Goal: Find specific page/section: Find specific page/section

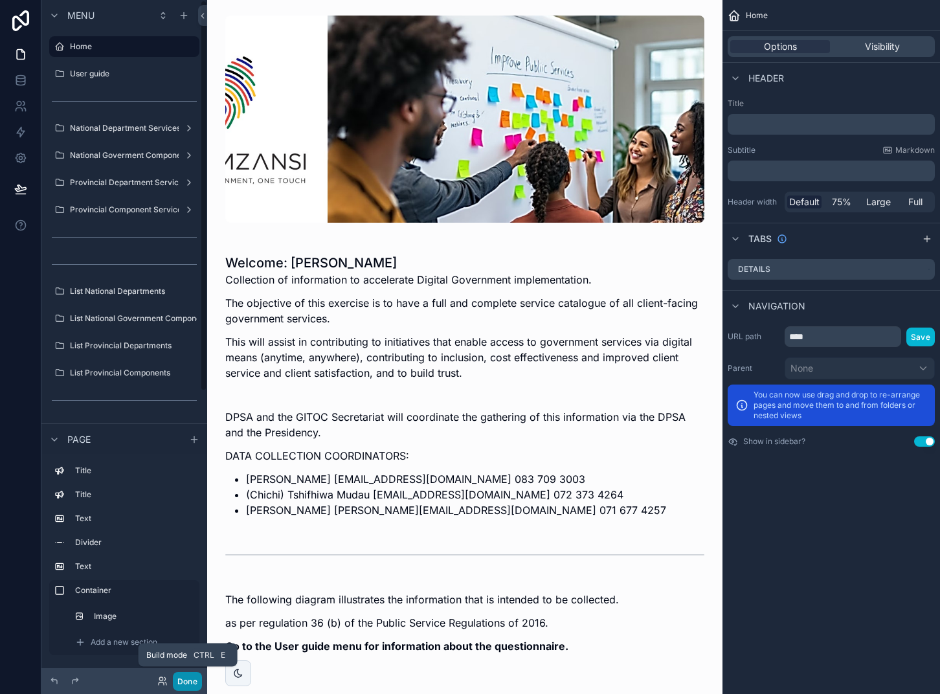
click at [183, 675] on button "Done" at bounding box center [187, 681] width 29 height 19
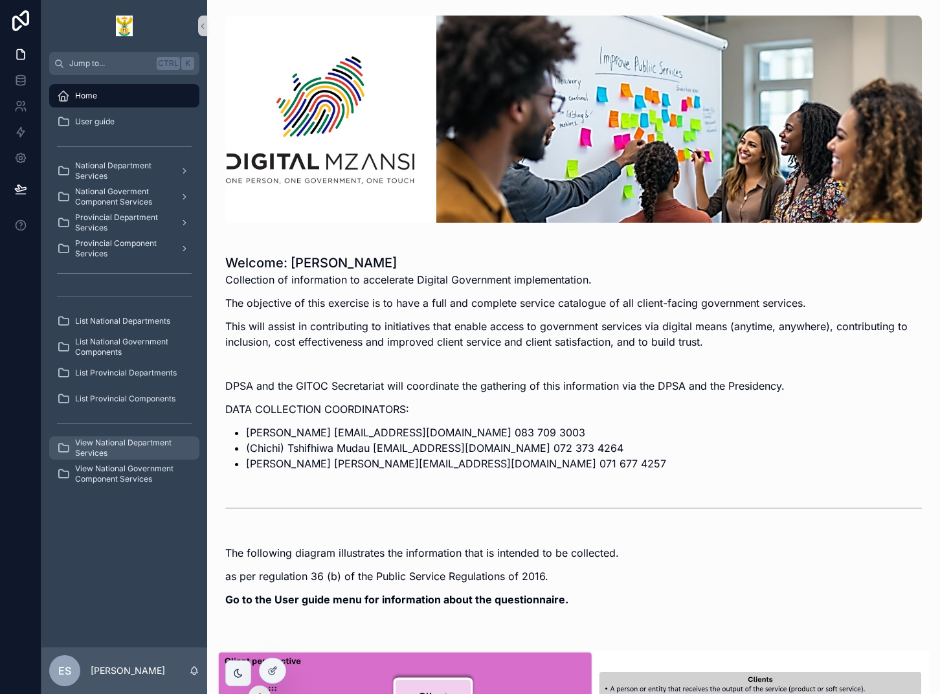
click at [113, 448] on span "View National Department Services" at bounding box center [130, 448] width 111 height 21
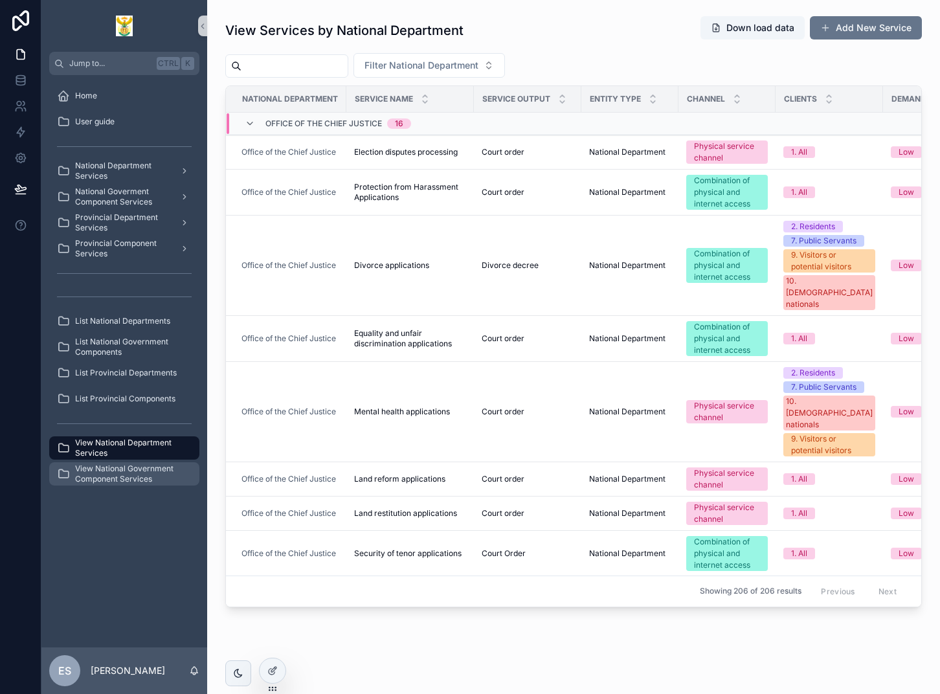
click at [151, 479] on span "View National Government Component Services" at bounding box center [130, 474] width 111 height 21
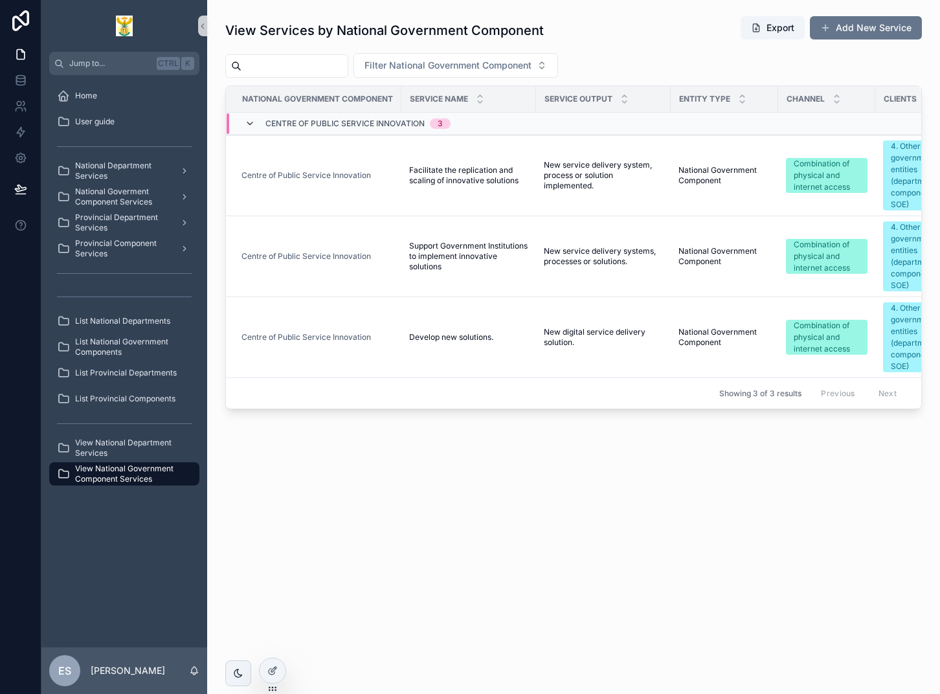
click at [252, 119] on icon "scrollable content" at bounding box center [250, 123] width 10 height 10
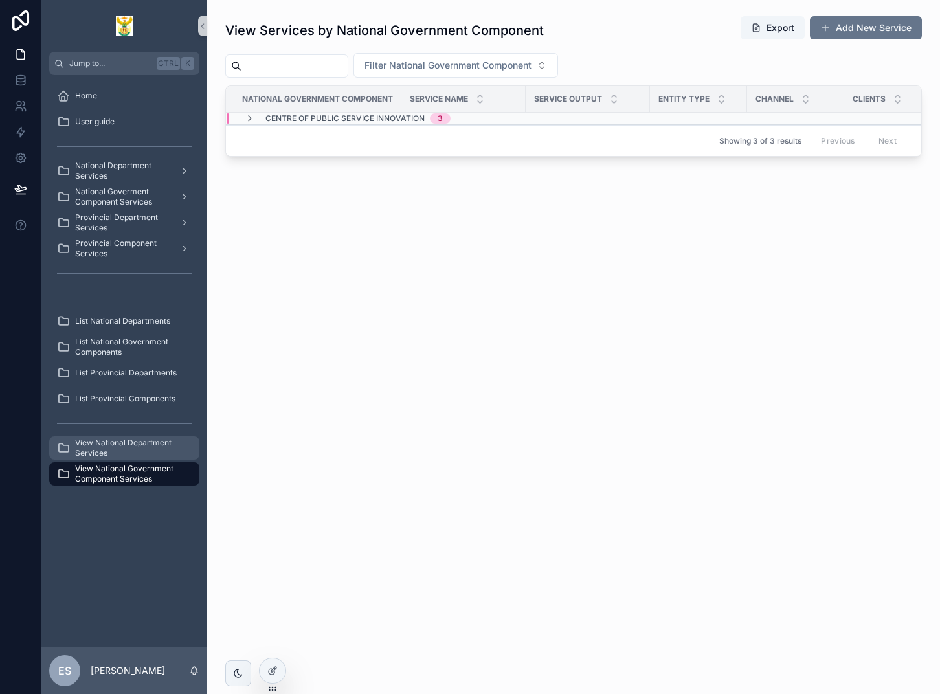
click at [101, 454] on span "View National Department Services" at bounding box center [130, 448] width 111 height 21
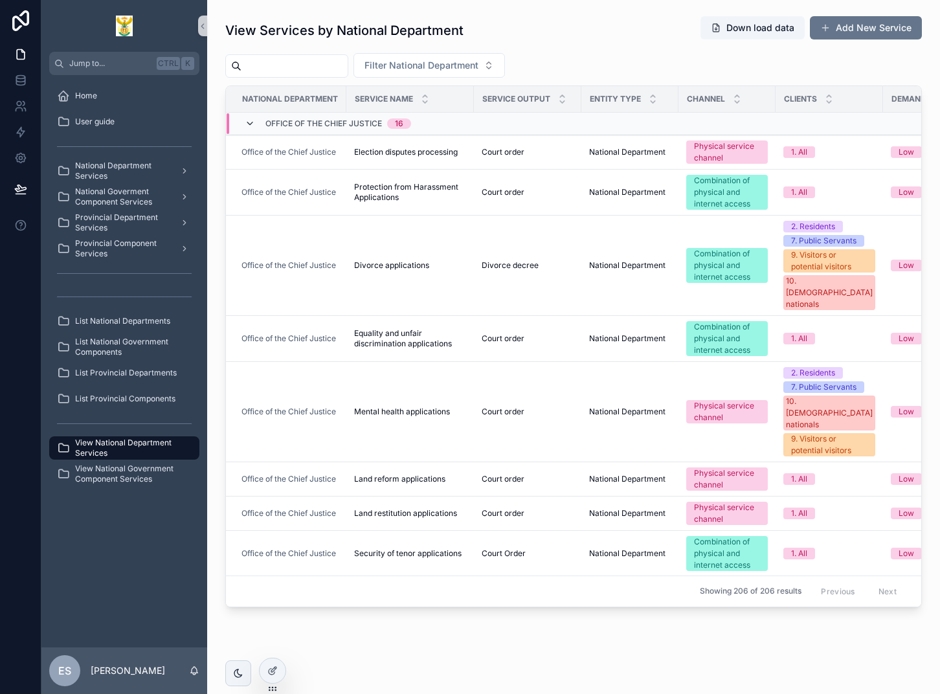
click at [252, 126] on icon "scrollable content" at bounding box center [250, 123] width 10 height 10
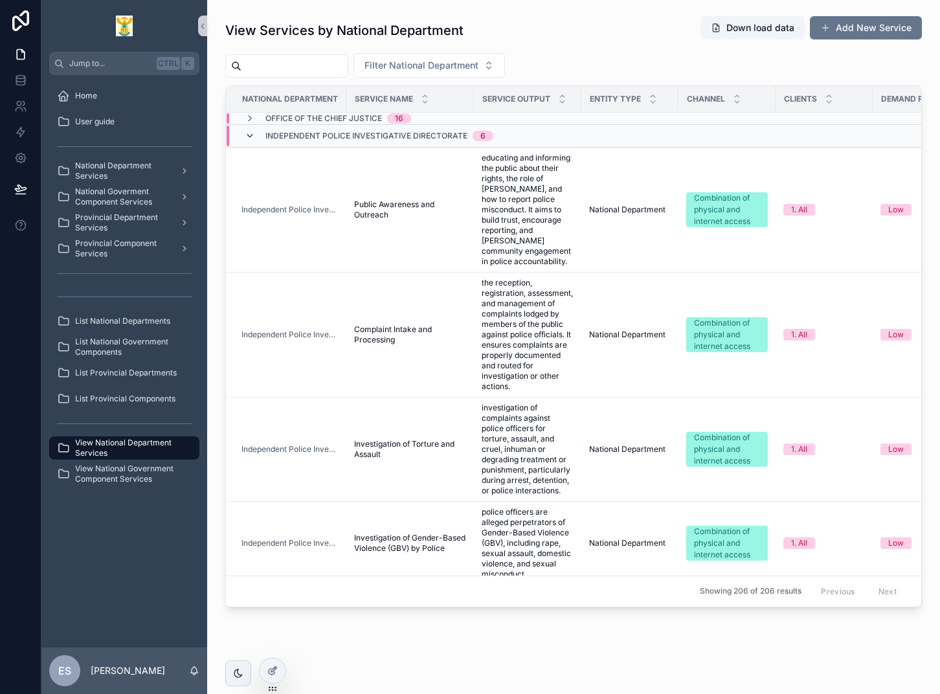
click at [254, 136] on icon "scrollable content" at bounding box center [250, 136] width 10 height 10
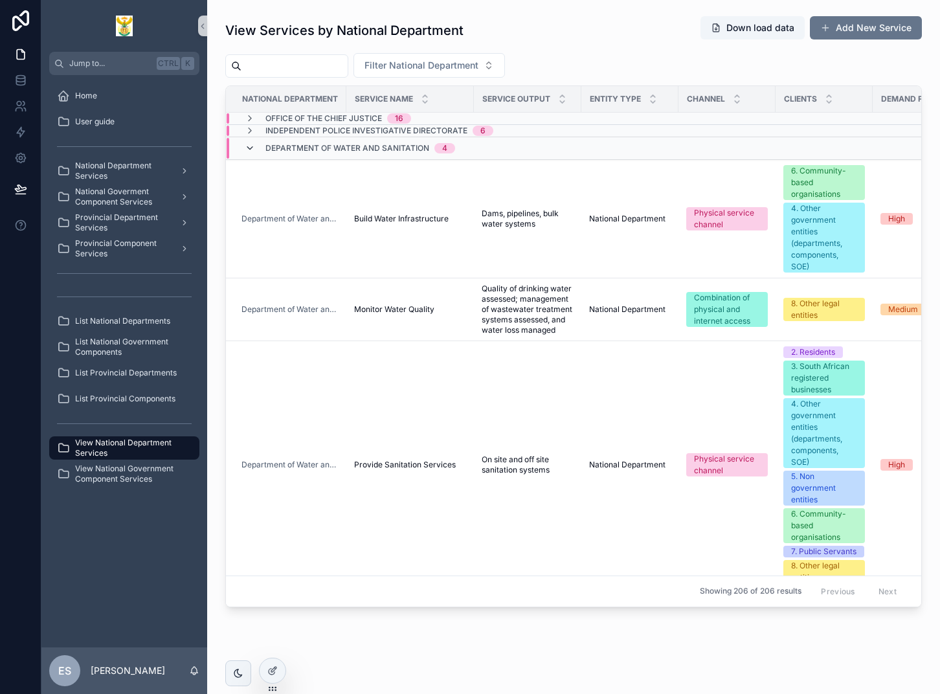
click at [253, 146] on icon "scrollable content" at bounding box center [250, 148] width 10 height 10
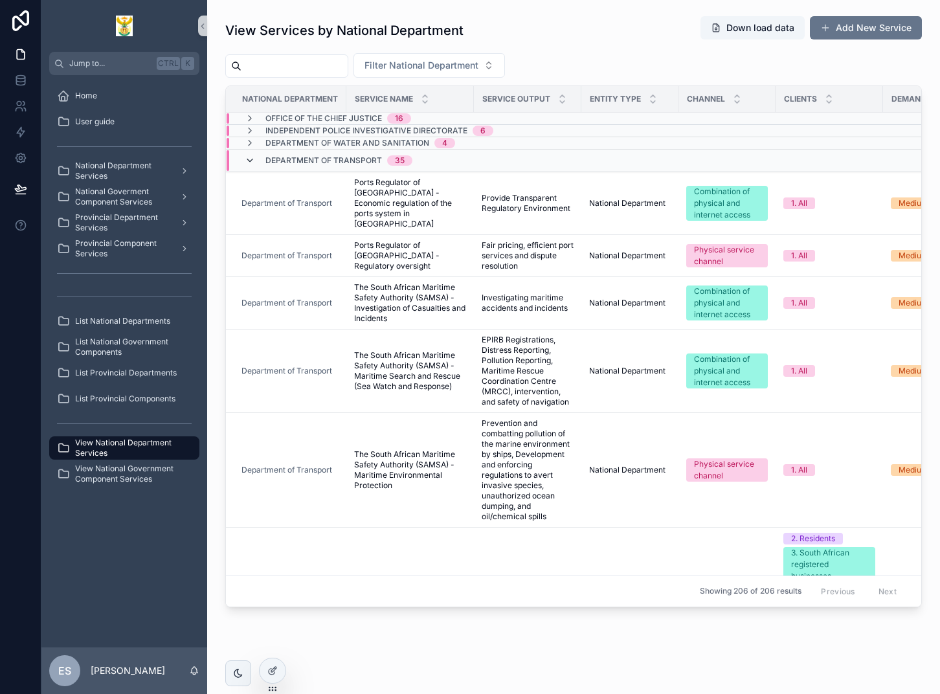
click at [249, 160] on icon "scrollable content" at bounding box center [250, 160] width 10 height 10
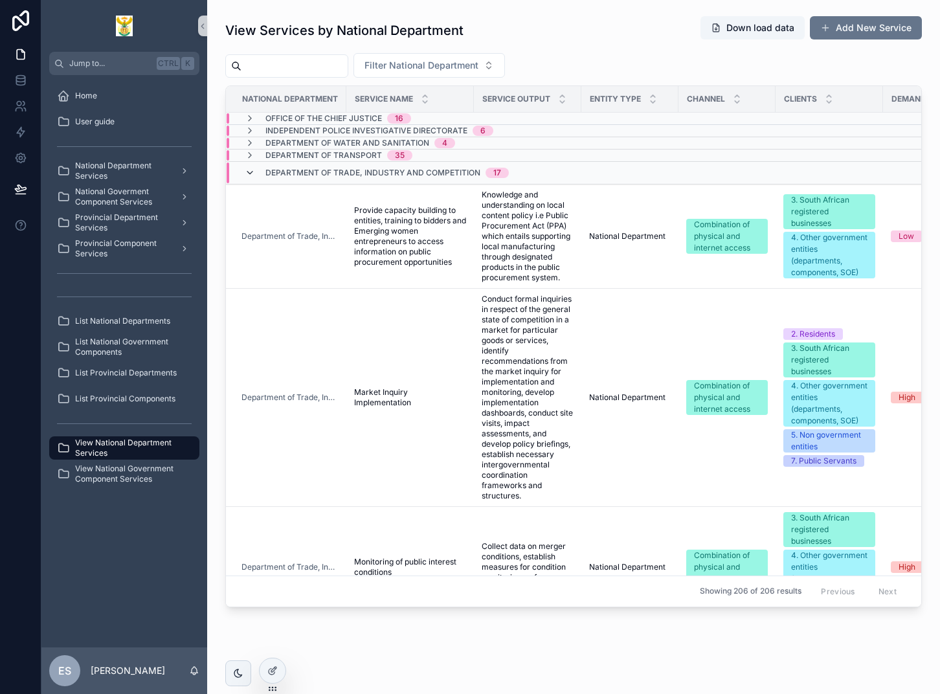
click at [249, 169] on icon "scrollable content" at bounding box center [250, 173] width 10 height 10
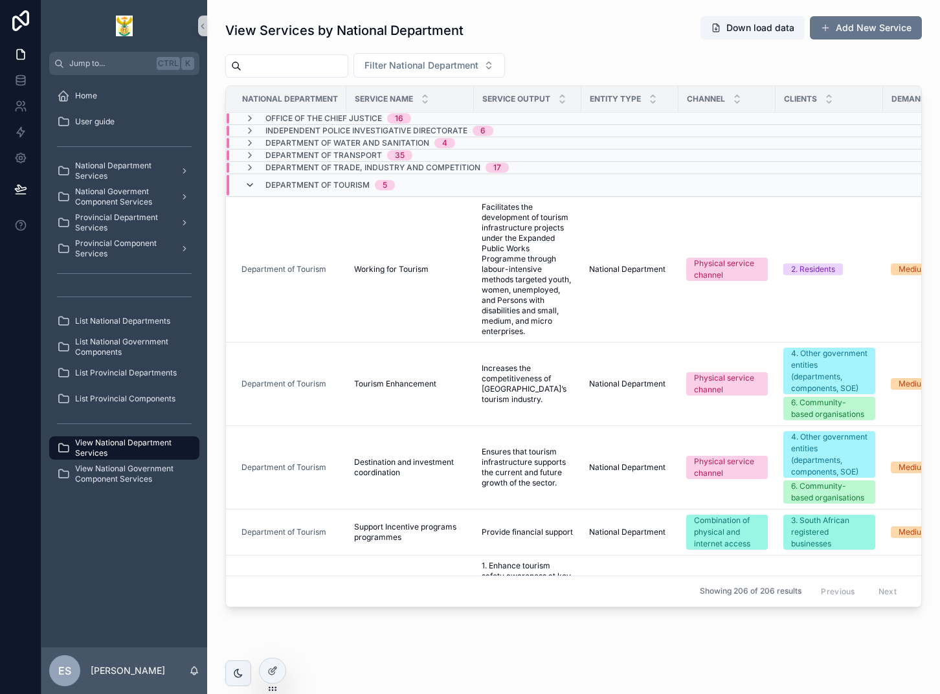
click at [247, 181] on icon "scrollable content" at bounding box center [250, 185] width 10 height 10
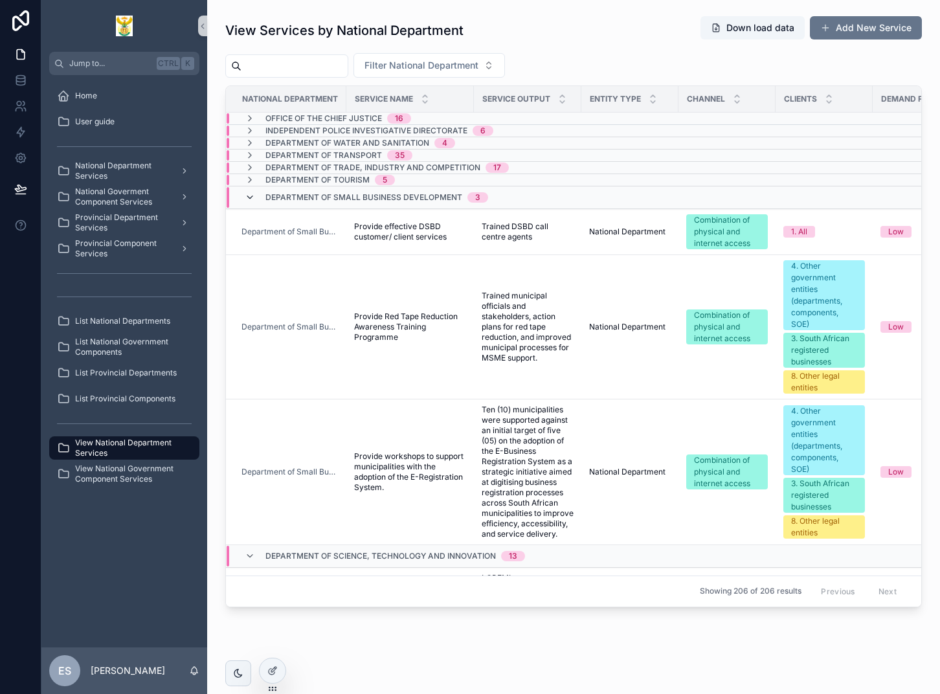
click at [247, 197] on icon "scrollable content" at bounding box center [250, 197] width 10 height 10
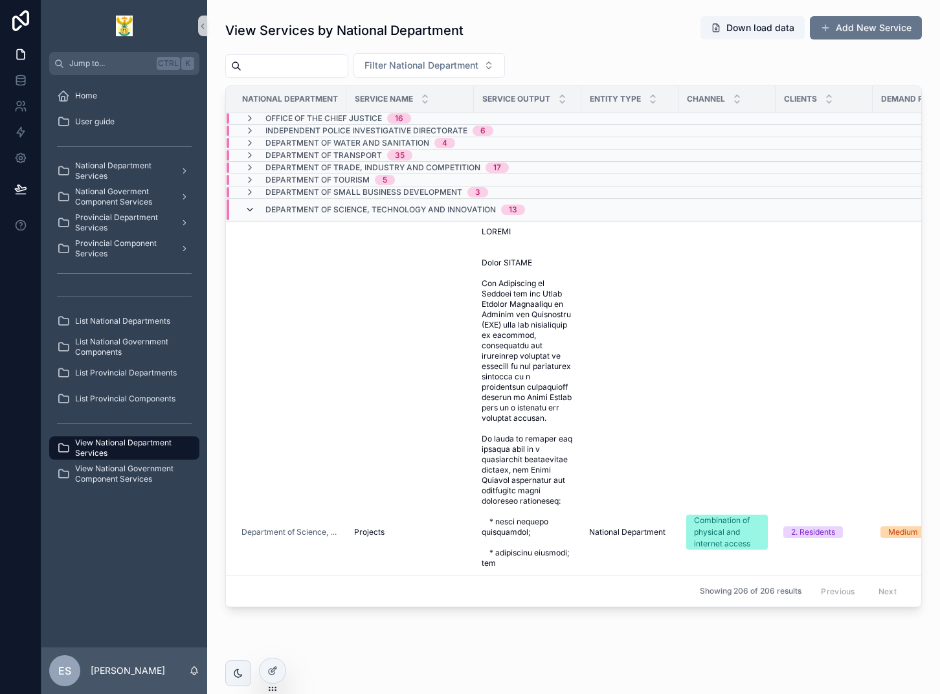
click at [247, 208] on icon "scrollable content" at bounding box center [250, 210] width 10 height 10
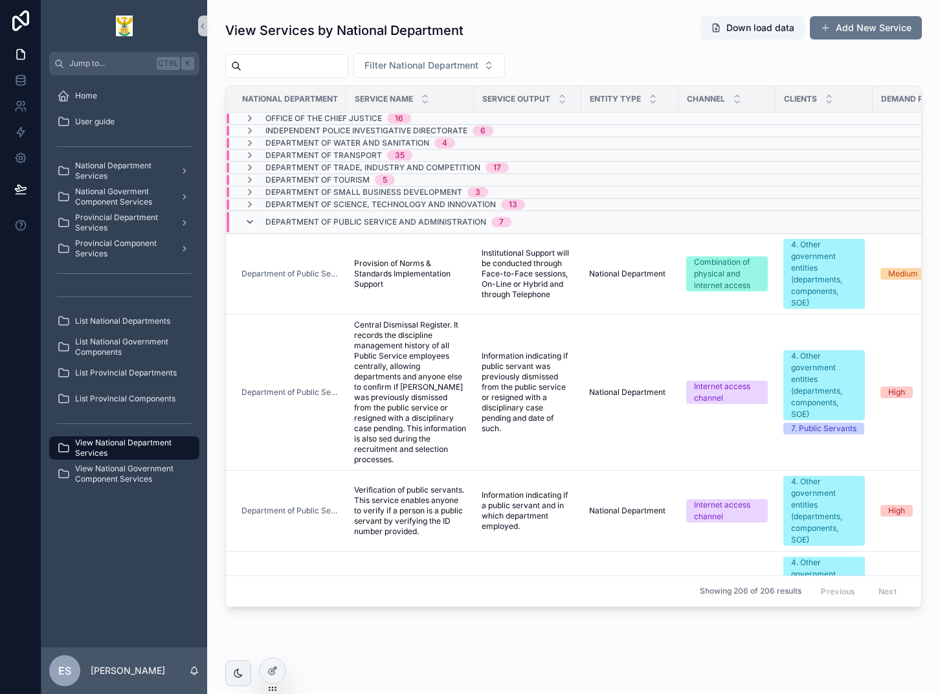
click at [252, 220] on icon "scrollable content" at bounding box center [250, 222] width 10 height 10
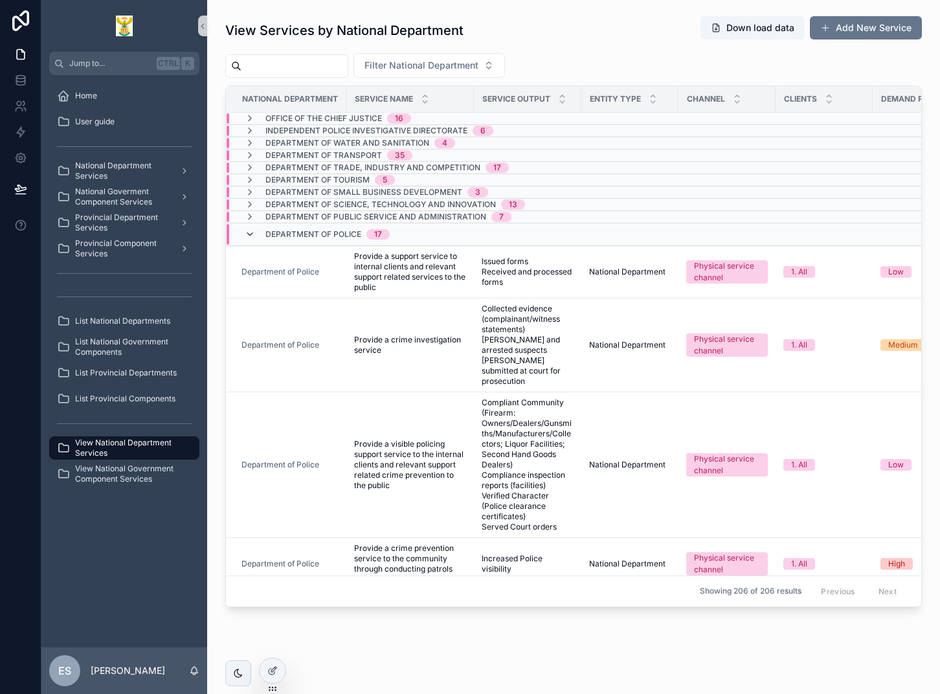
click at [251, 231] on icon "scrollable content" at bounding box center [250, 234] width 10 height 10
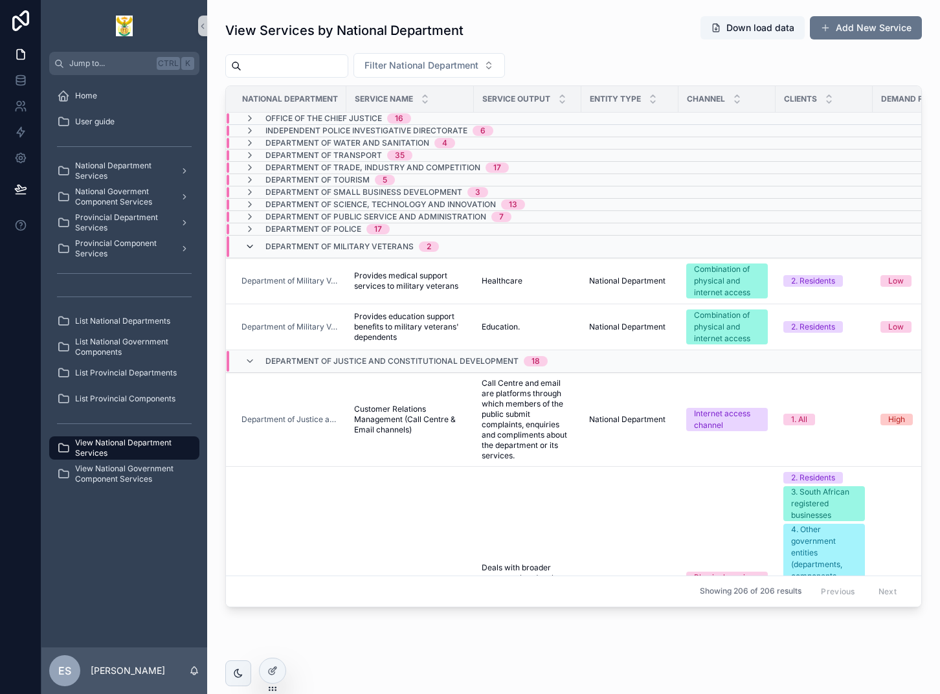
click at [251, 245] on icon "scrollable content" at bounding box center [250, 246] width 10 height 10
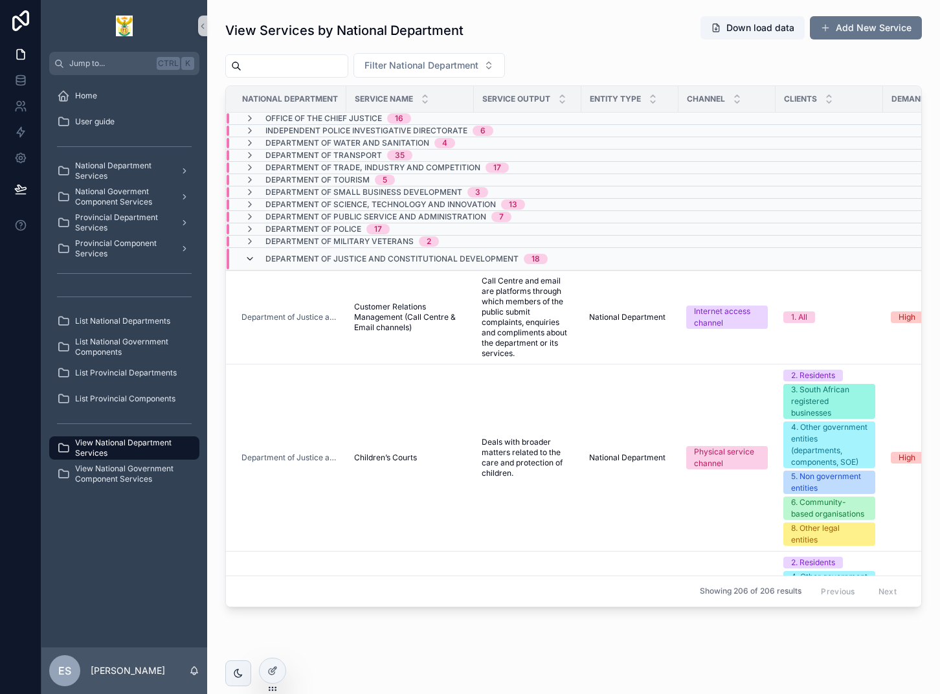
click at [253, 257] on icon "scrollable content" at bounding box center [250, 259] width 10 height 10
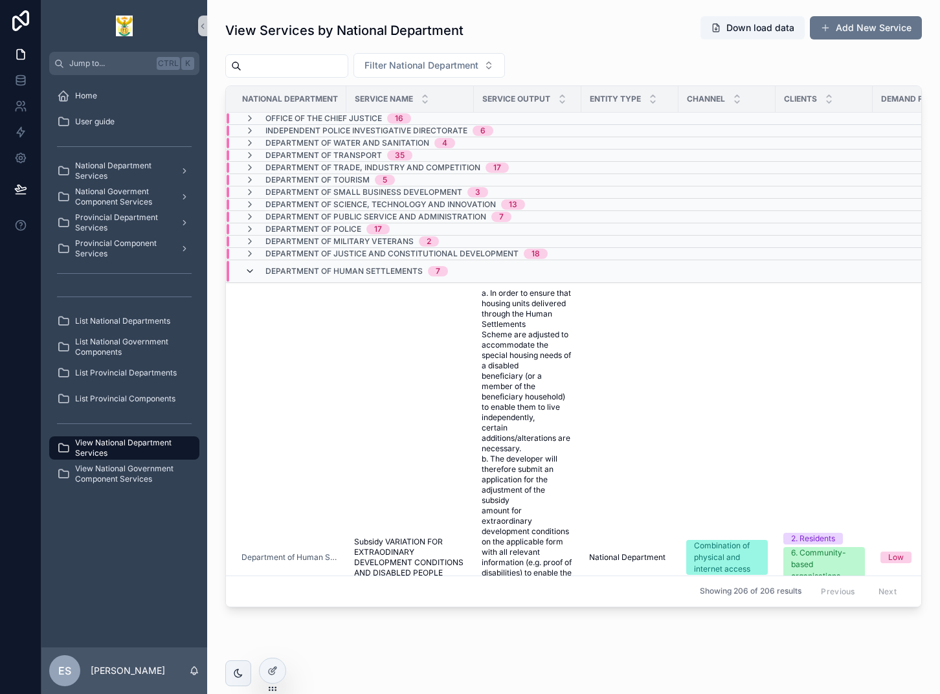
click at [251, 266] on icon "scrollable content" at bounding box center [250, 271] width 10 height 10
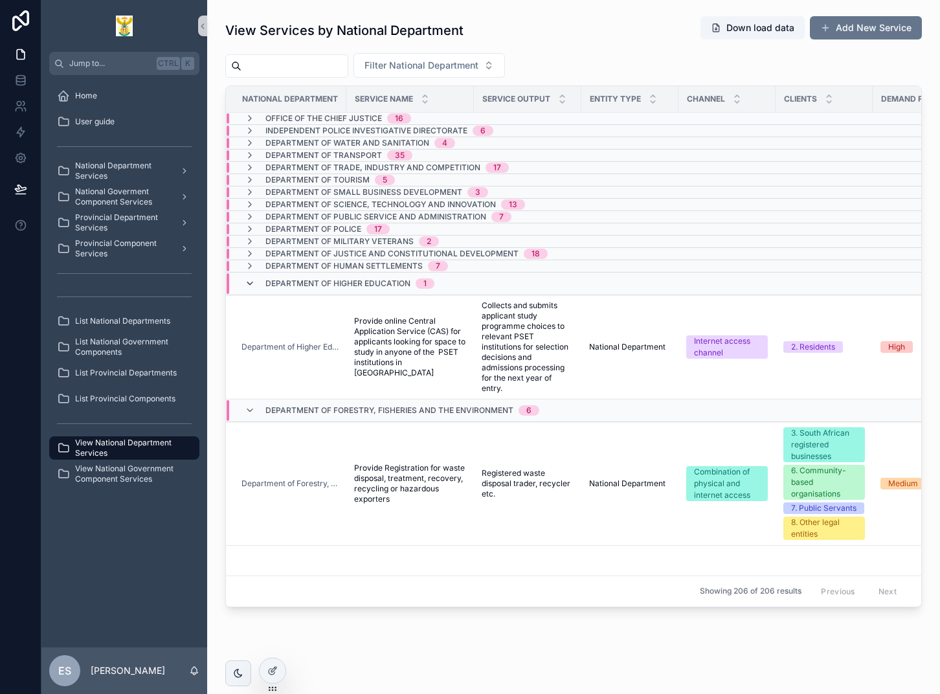
click at [248, 281] on icon "scrollable content" at bounding box center [250, 283] width 10 height 10
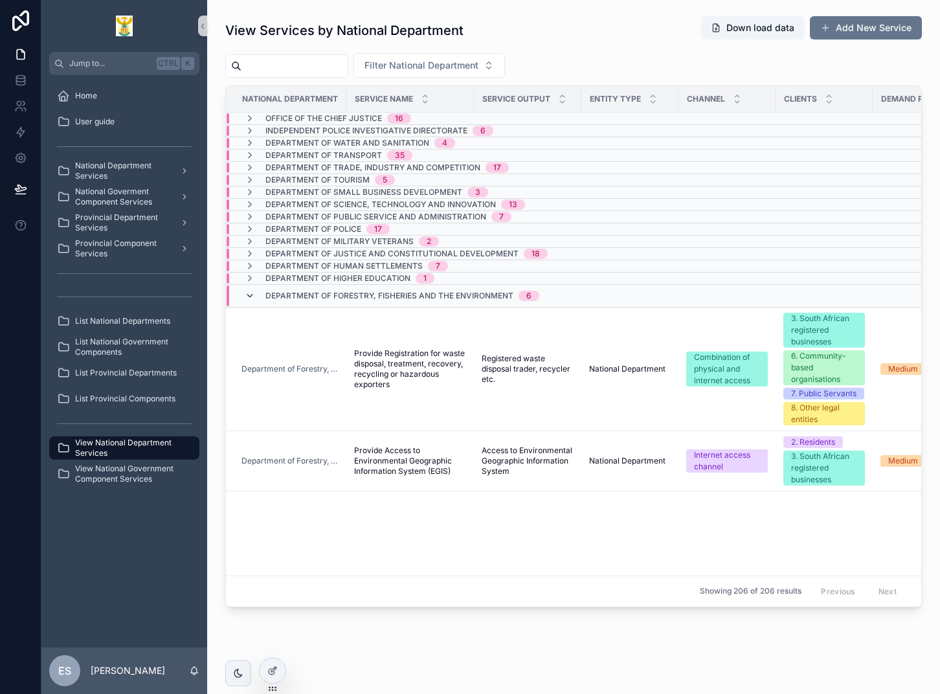
click at [250, 292] on icon "scrollable content" at bounding box center [250, 296] width 10 height 10
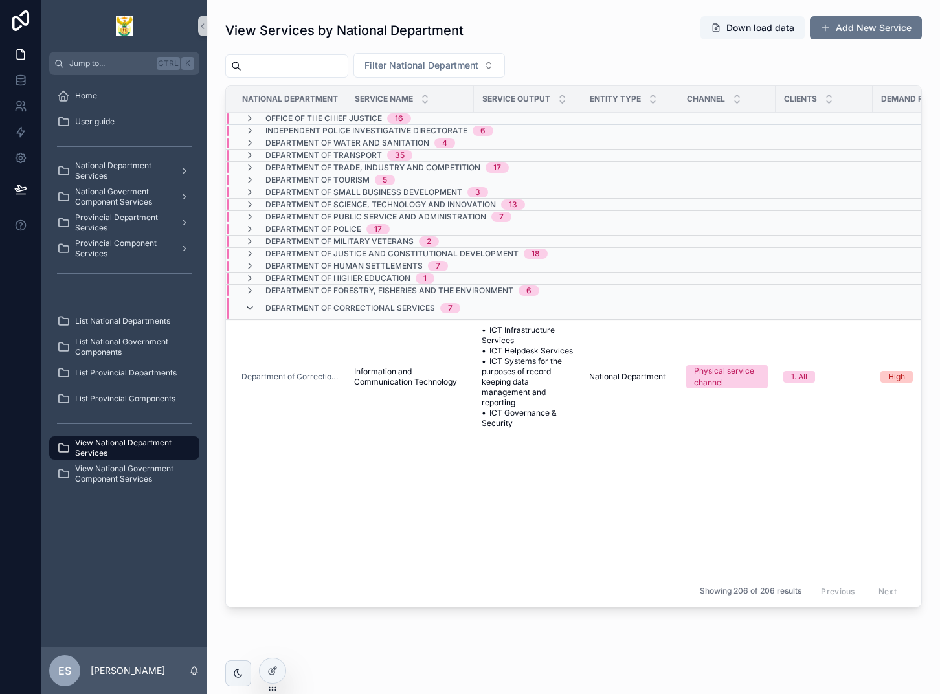
click at [251, 305] on icon "scrollable content" at bounding box center [250, 308] width 10 height 10
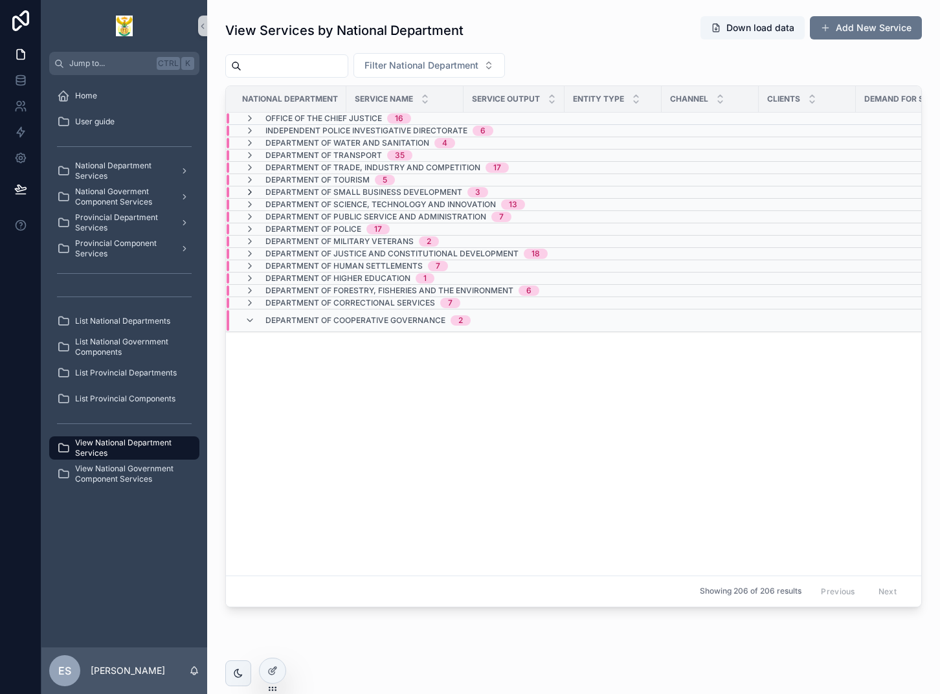
click at [249, 191] on icon "scrollable content" at bounding box center [250, 192] width 10 height 10
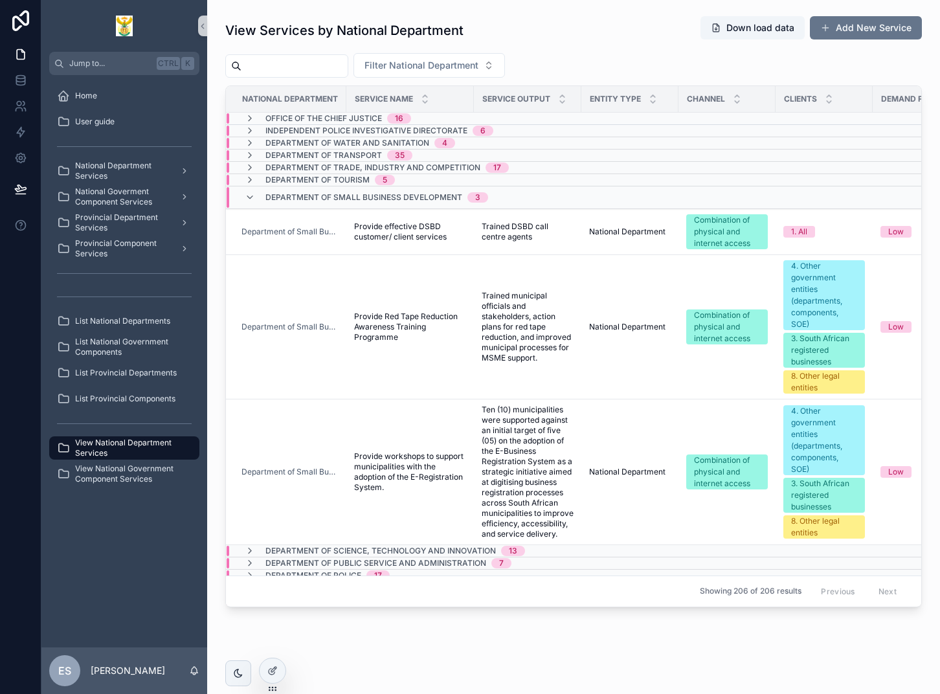
click at [249, 192] on icon "scrollable content" at bounding box center [250, 197] width 10 height 10
